Goal: Register for event/course: Sign up to attend an event or enroll in a course

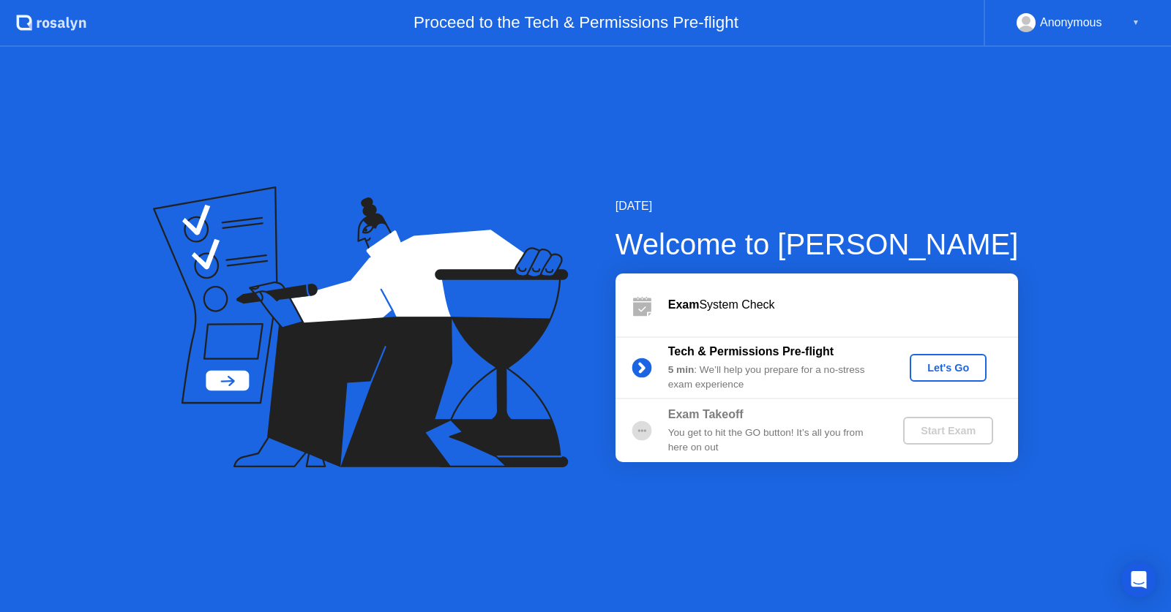
click at [952, 367] on div "Let's Go" at bounding box center [947, 368] width 65 height 12
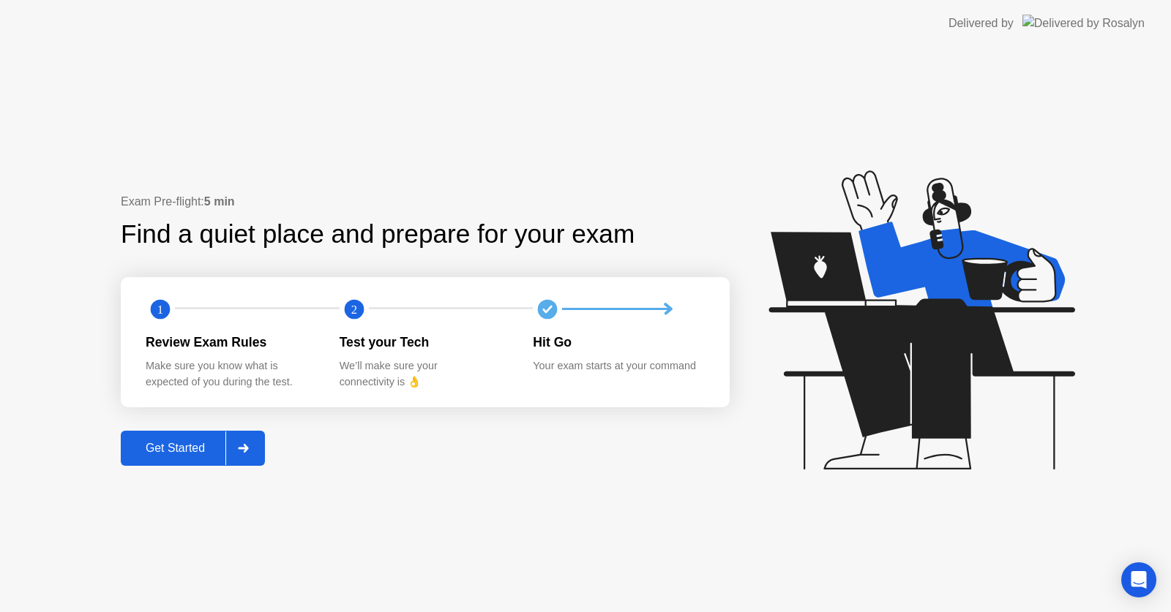
click at [200, 453] on div "Get Started" at bounding box center [175, 448] width 100 height 13
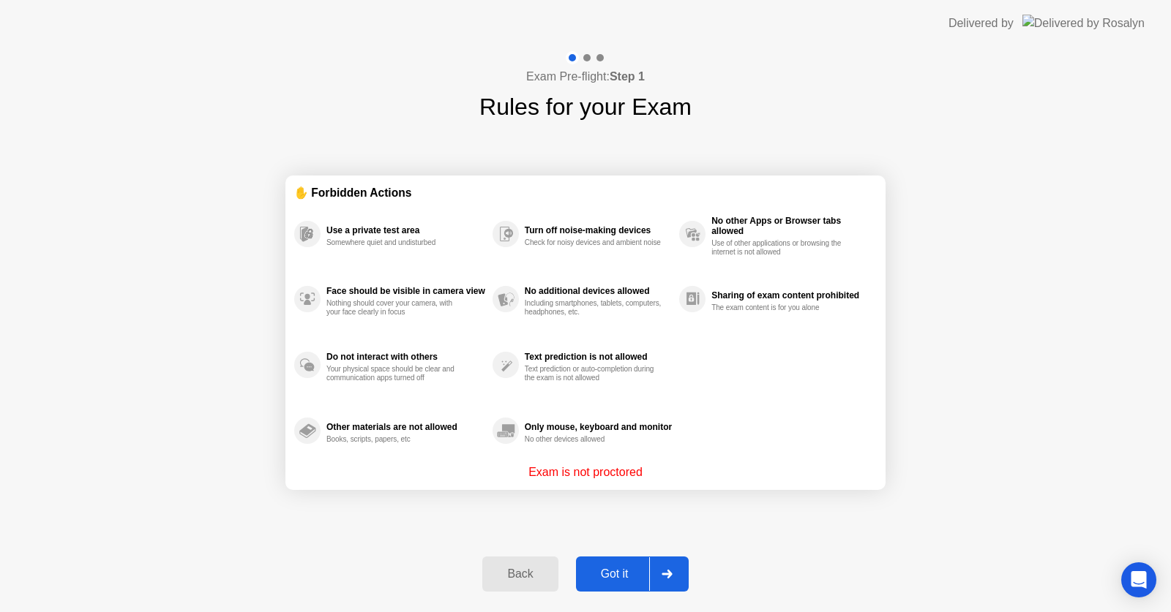
click at [610, 580] on div "Got it" at bounding box center [614, 574] width 69 height 13
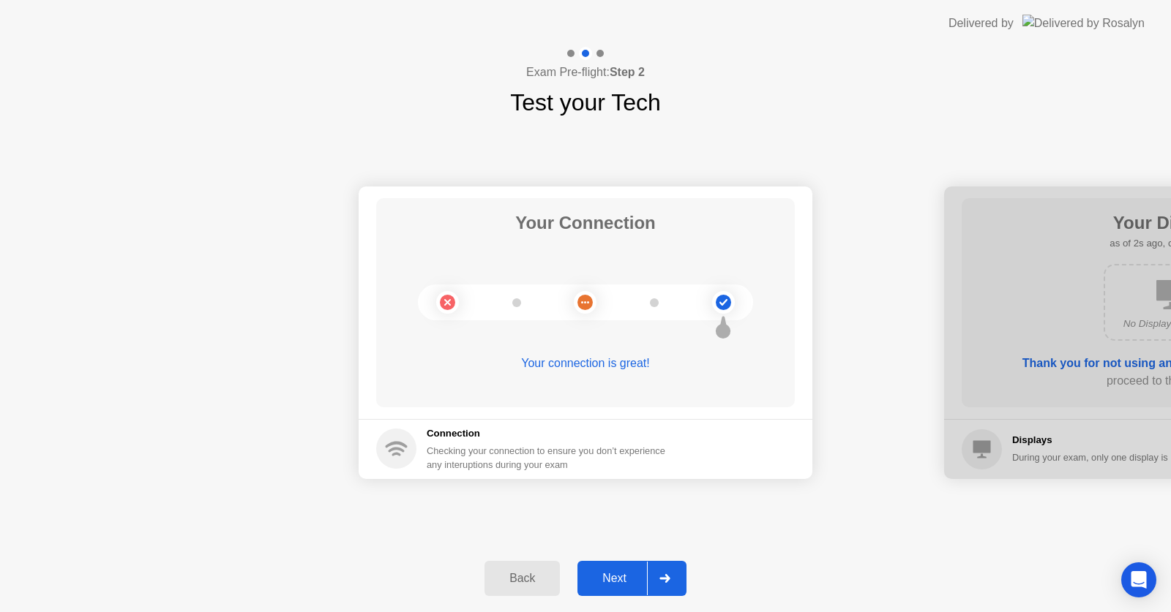
click at [608, 585] on div "Next" at bounding box center [614, 578] width 65 height 13
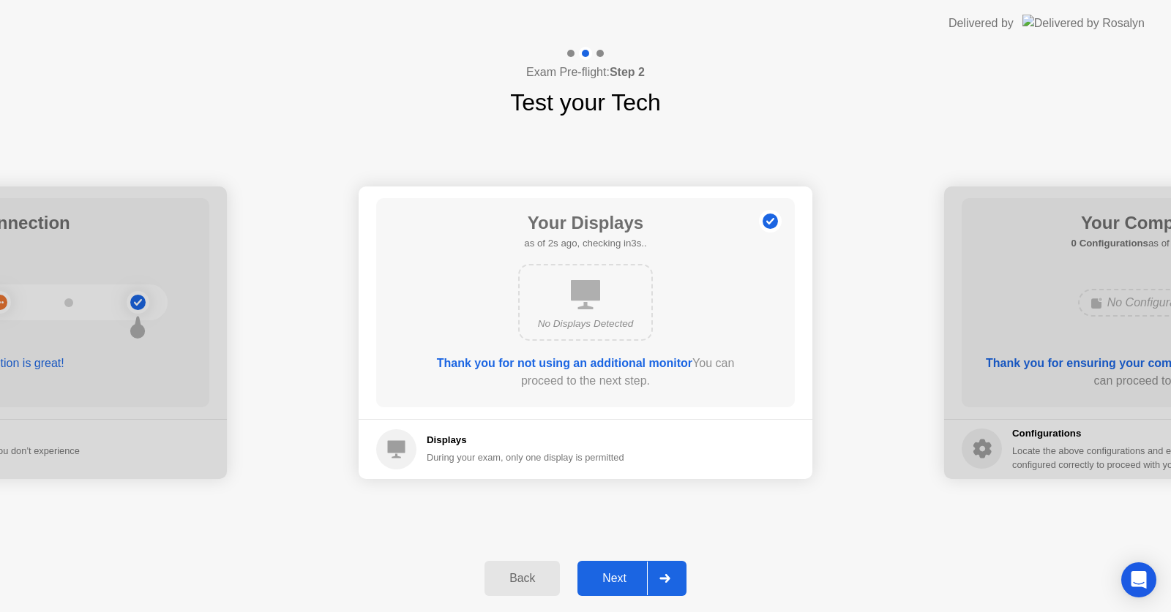
click at [597, 577] on div "Next" at bounding box center [614, 578] width 65 height 13
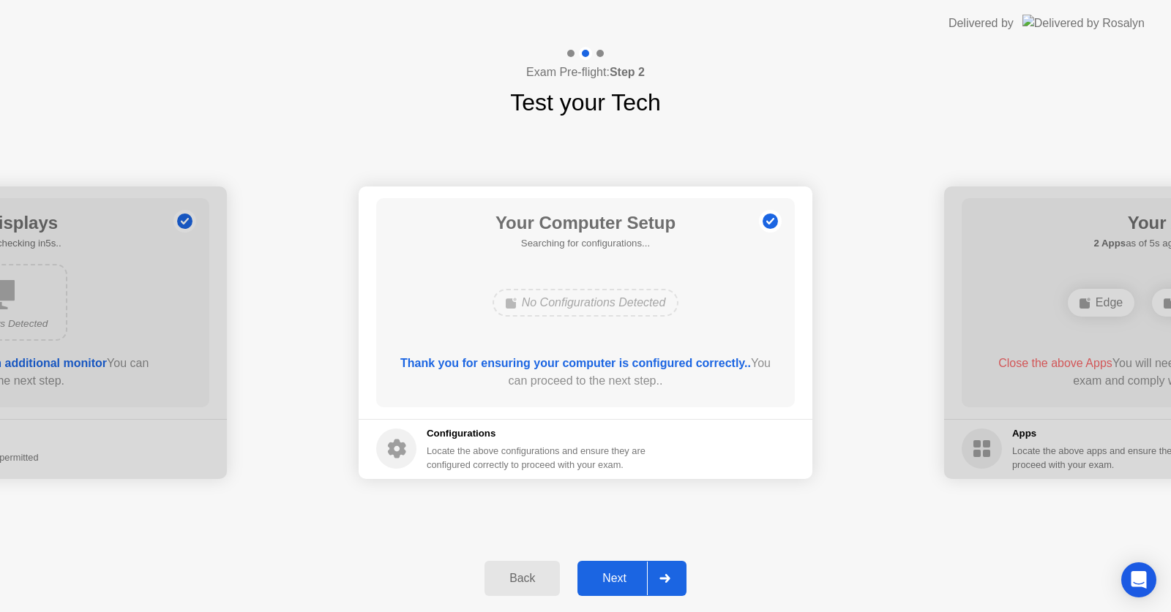
drag, startPoint x: 620, startPoint y: 589, endPoint x: 607, endPoint y: 593, distance: 13.2
click at [607, 593] on button "Next" at bounding box center [631, 578] width 109 height 35
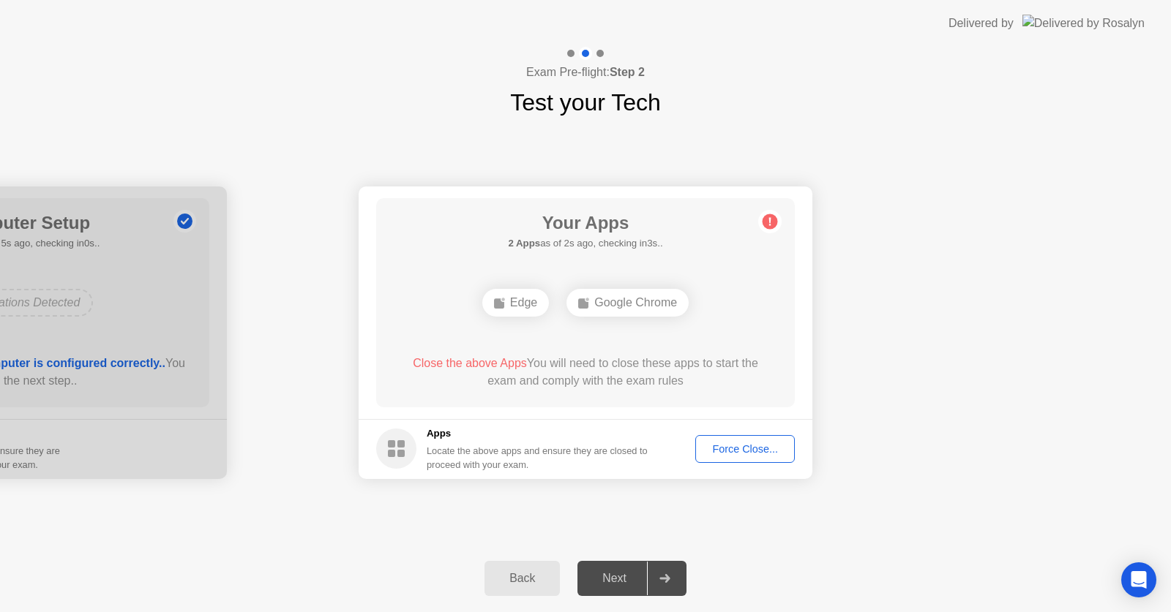
click at [718, 448] on div "Force Close..." at bounding box center [744, 449] width 89 height 12
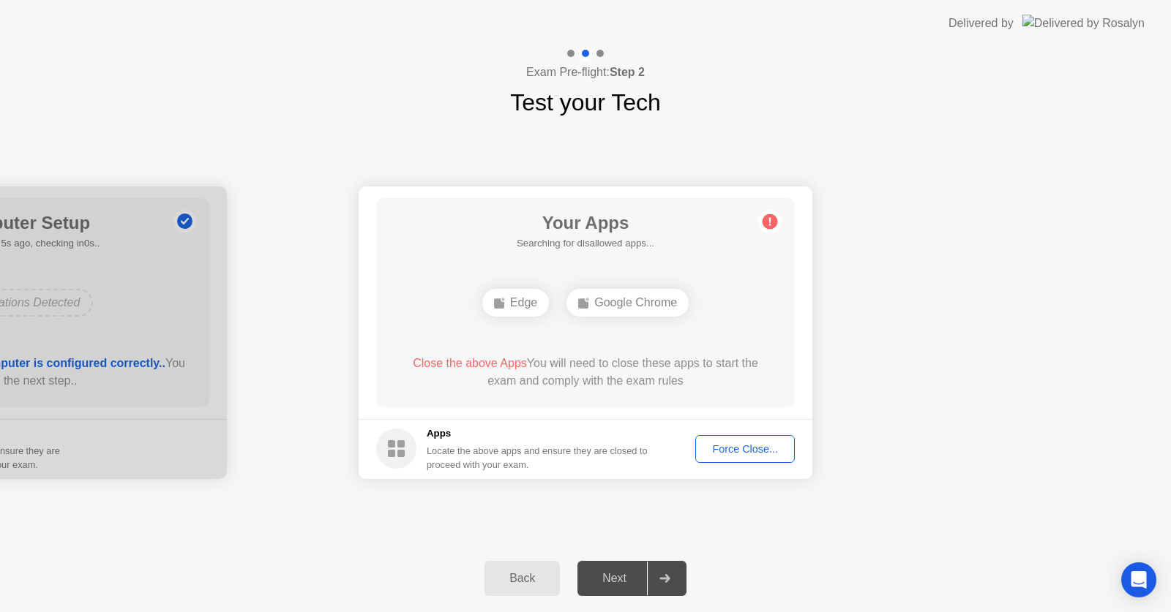
click at [737, 451] on div "Force Close..." at bounding box center [744, 449] width 89 height 12
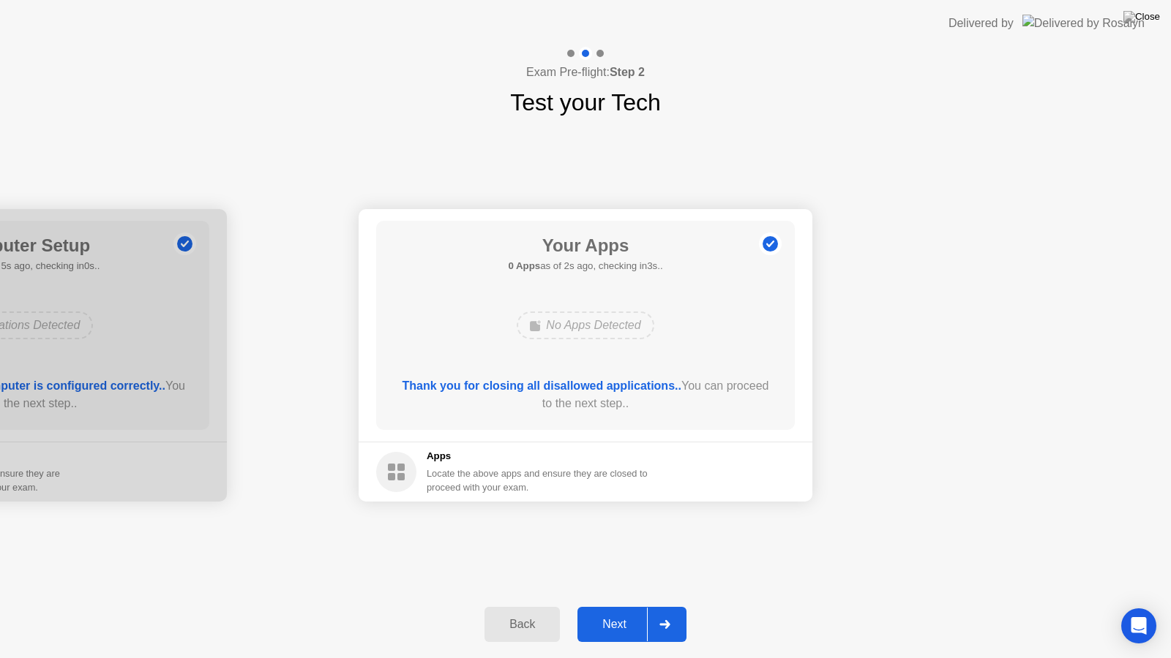
click at [631, 612] on div "Next" at bounding box center [614, 624] width 65 height 13
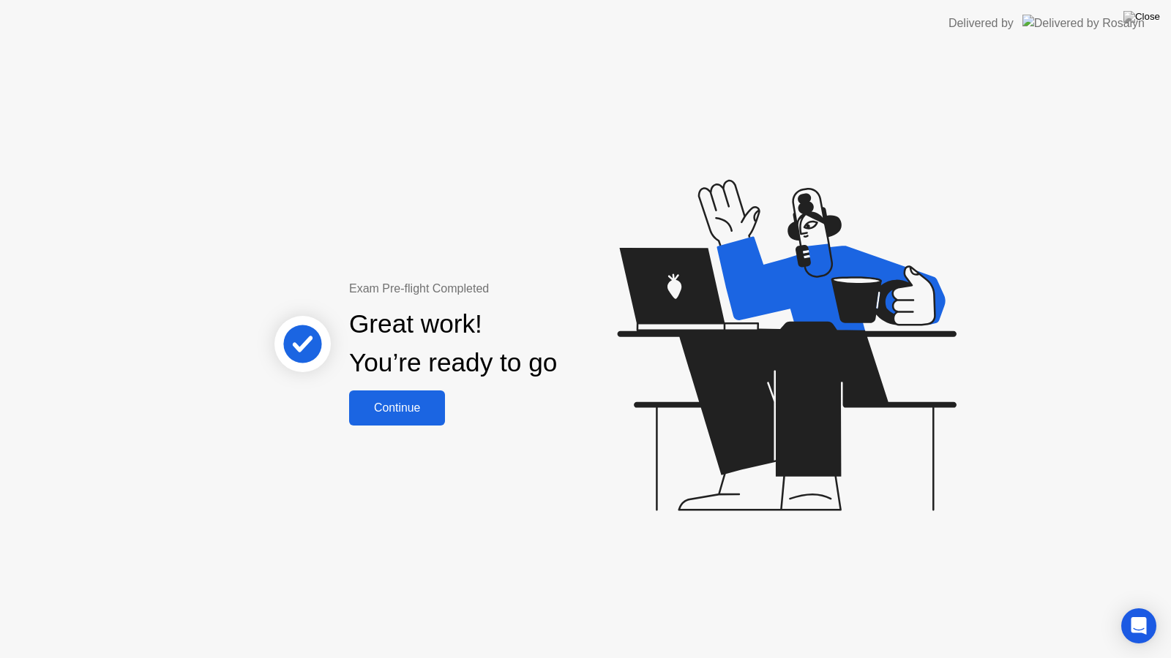
click at [429, 418] on button "Continue" at bounding box center [397, 408] width 96 height 35
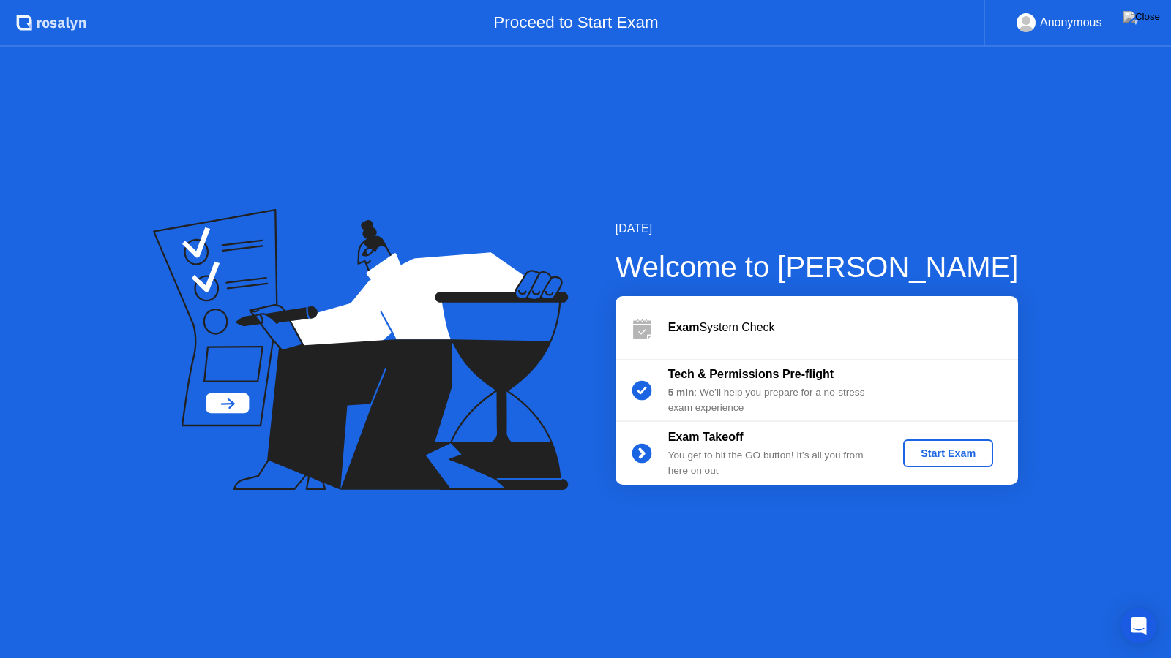
click at [959, 459] on div "Start Exam" at bounding box center [948, 454] width 78 height 12
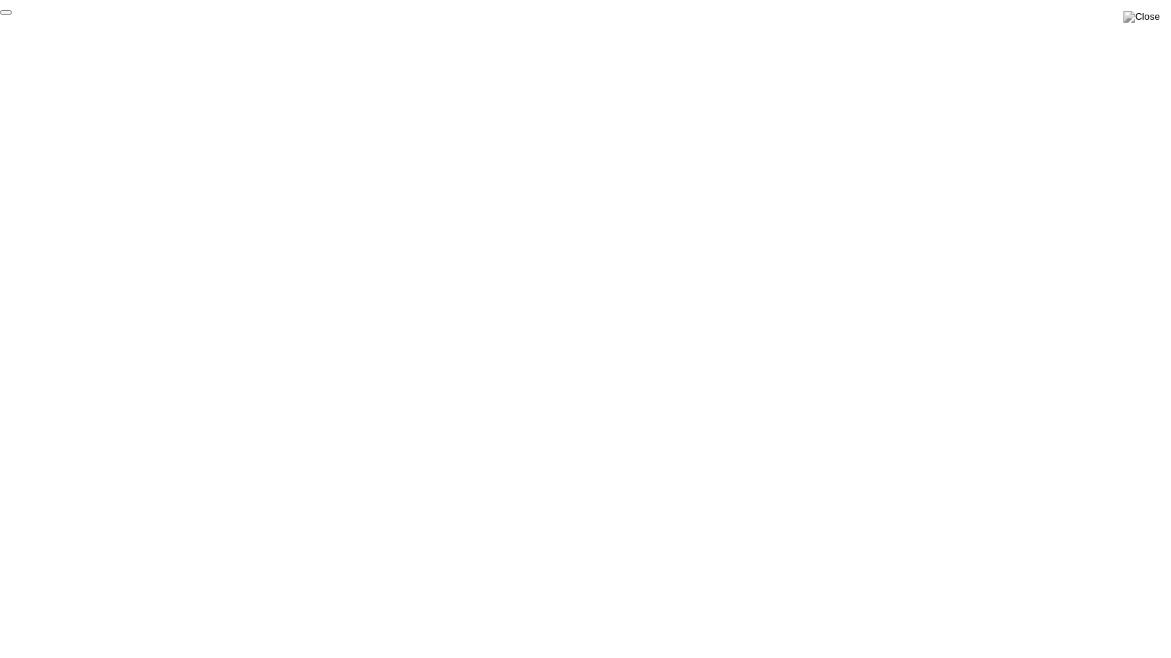
click div "End Proctoring Session"
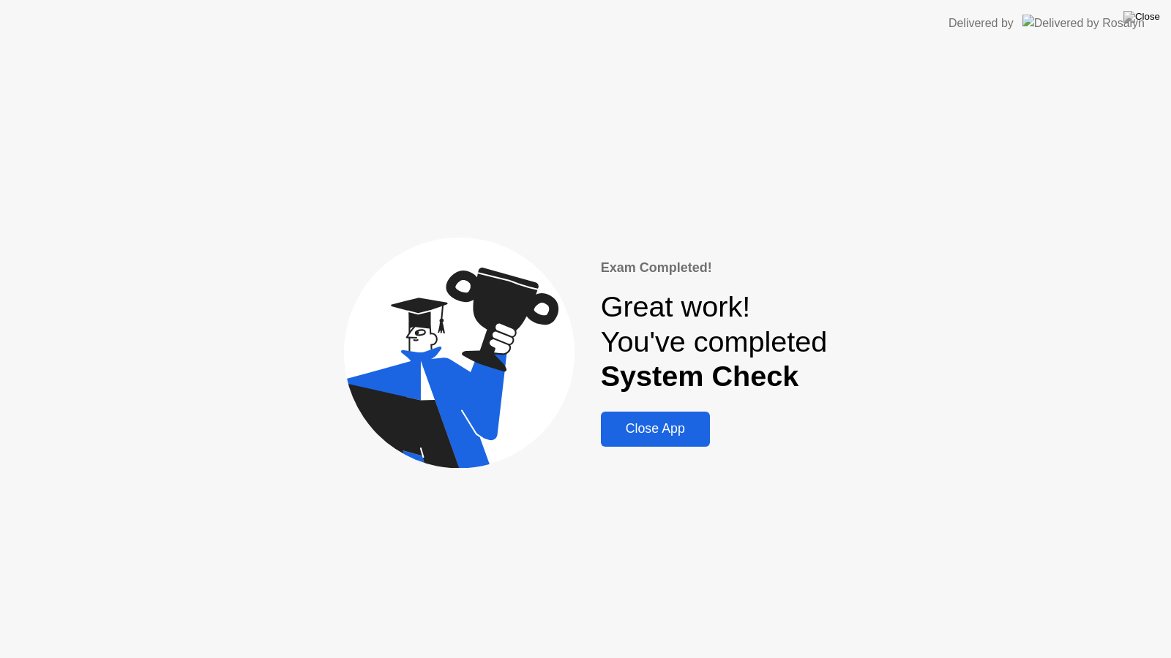
click at [647, 423] on div "Close App" at bounding box center [655, 428] width 100 height 15
